Goal: Transaction & Acquisition: Obtain resource

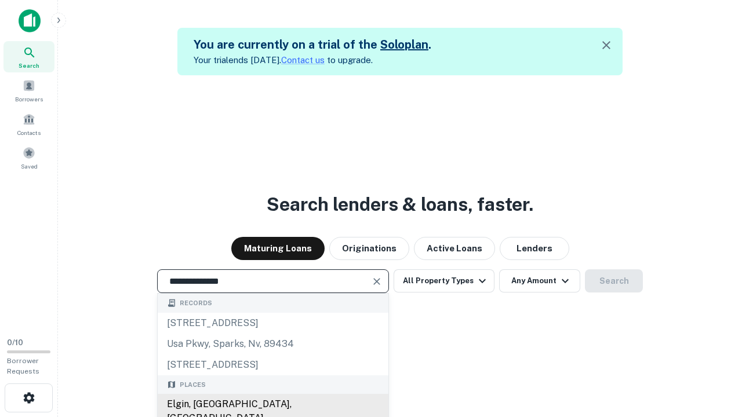
click at [272, 405] on div "Elgin, IL, USA" at bounding box center [273, 411] width 231 height 35
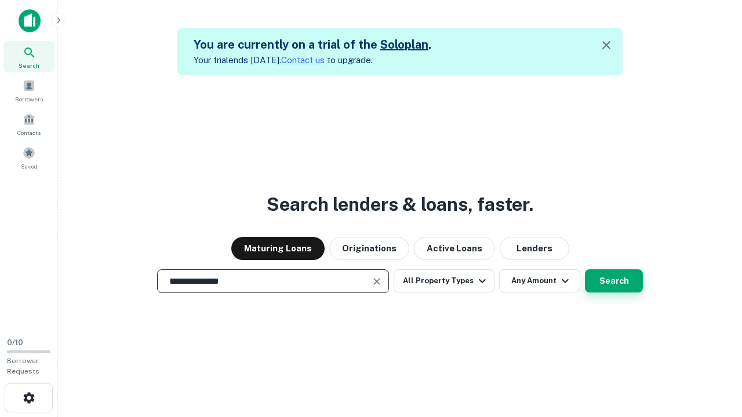
type input "**********"
click at [585, 270] on button "Search" at bounding box center [614, 281] width 58 height 23
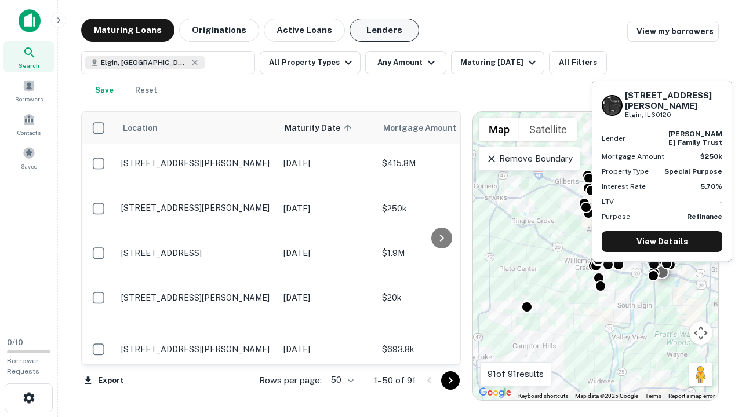
click at [384, 30] on button "Lenders" at bounding box center [385, 30] width 70 height 23
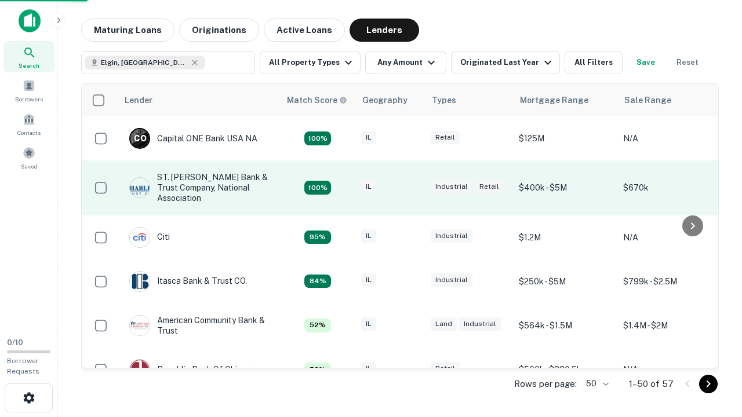
click at [412, 188] on div "IL" at bounding box center [390, 188] width 58 height 16
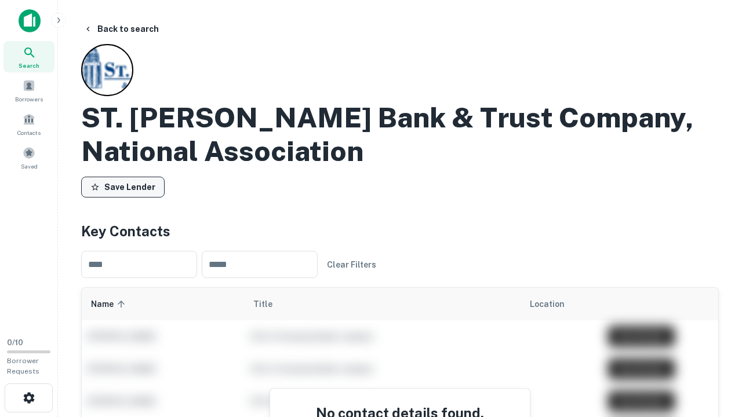
click at [123, 187] on button "Save Lender" at bounding box center [122, 187] width 83 height 21
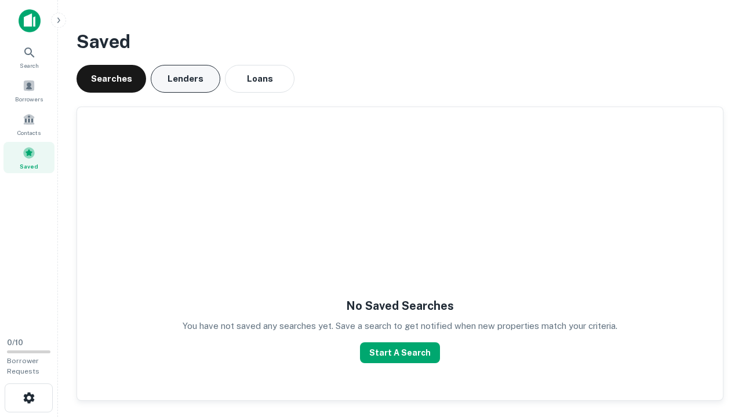
click at [186, 79] on button "Lenders" at bounding box center [186, 79] width 70 height 28
